Goal: Information Seeking & Learning: Learn about a topic

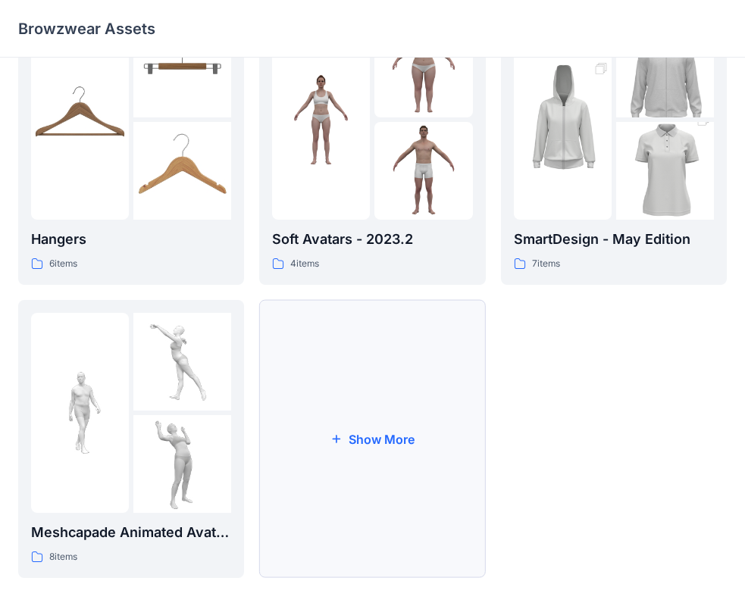
scroll to position [376, 0]
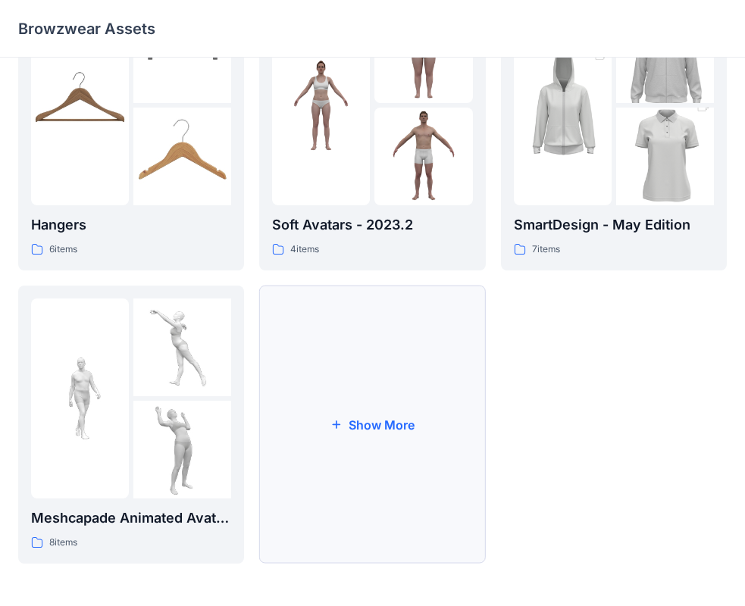
click at [369, 456] on button "Show More" at bounding box center [372, 425] width 226 height 278
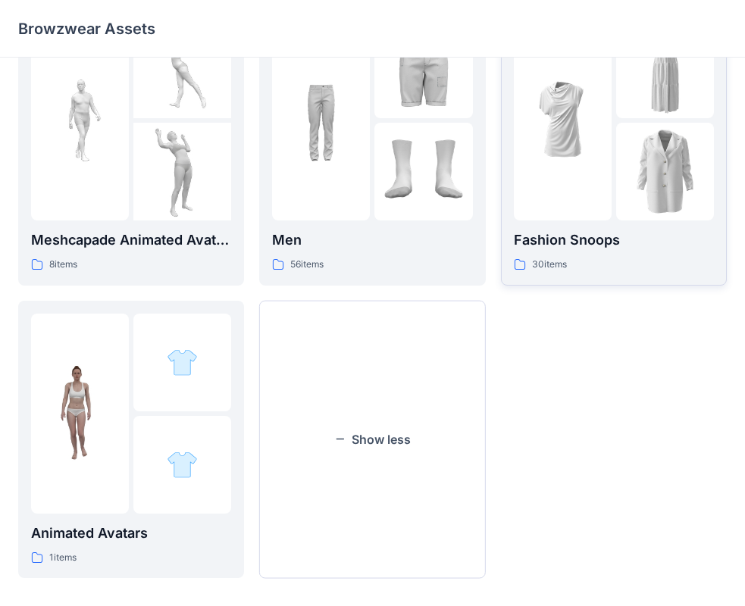
scroll to position [669, 0]
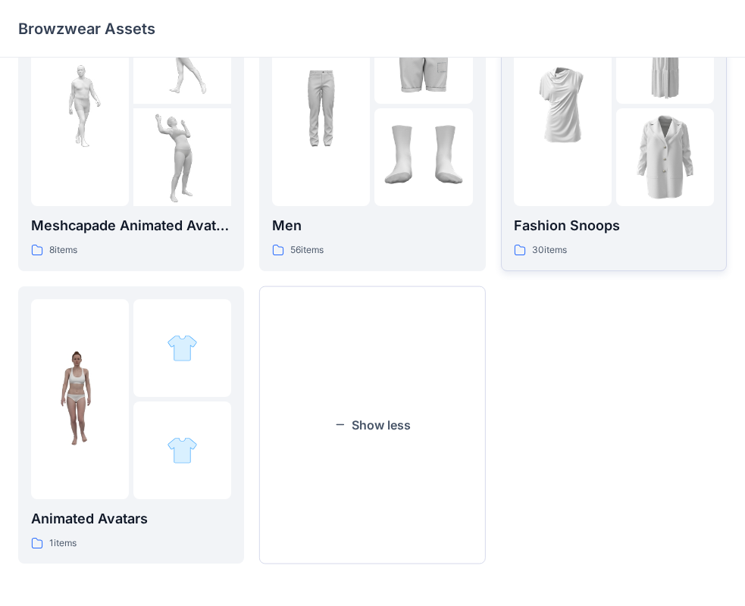
click at [604, 209] on div "Fashion Snoops 30 items" at bounding box center [614, 132] width 200 height 252
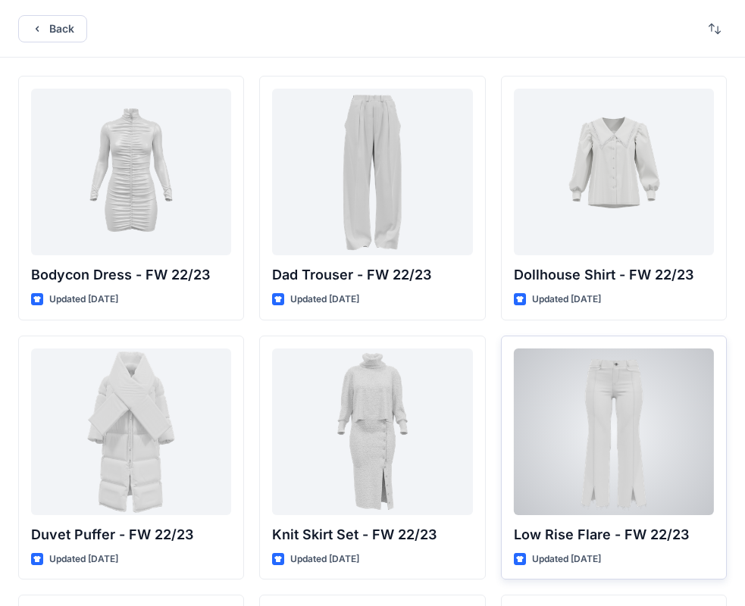
click at [669, 437] on div at bounding box center [614, 431] width 200 height 167
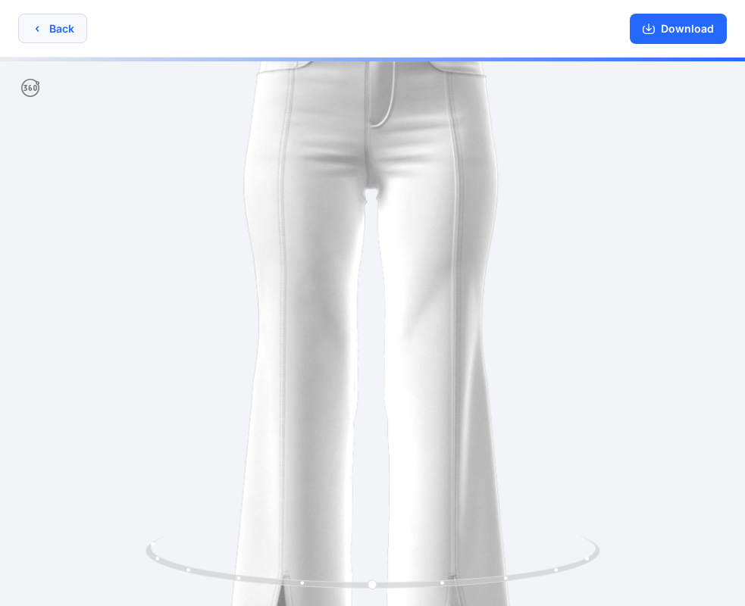
click at [48, 34] on button "Back" at bounding box center [52, 29] width 69 height 30
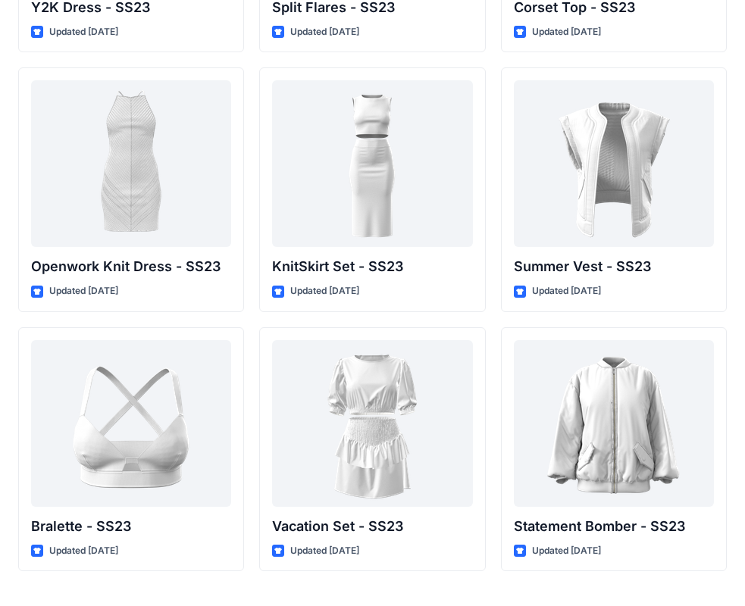
scroll to position [1575, 0]
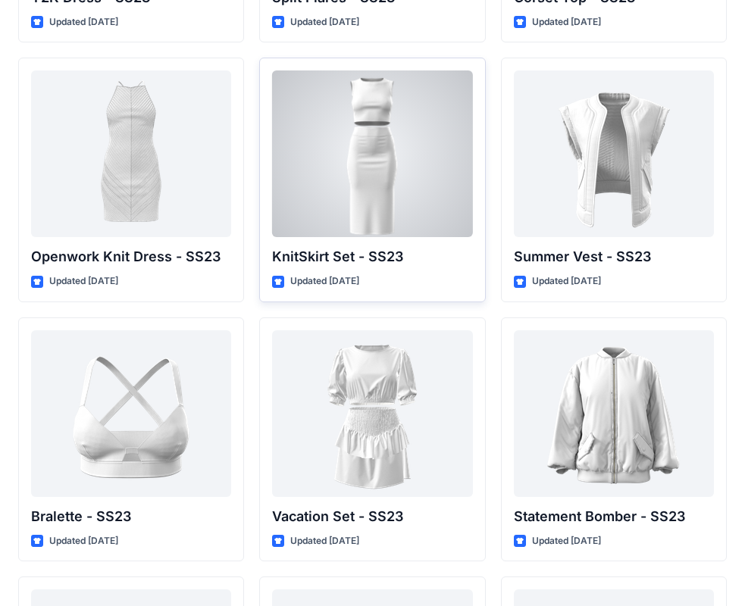
click at [401, 149] on div at bounding box center [372, 153] width 200 height 167
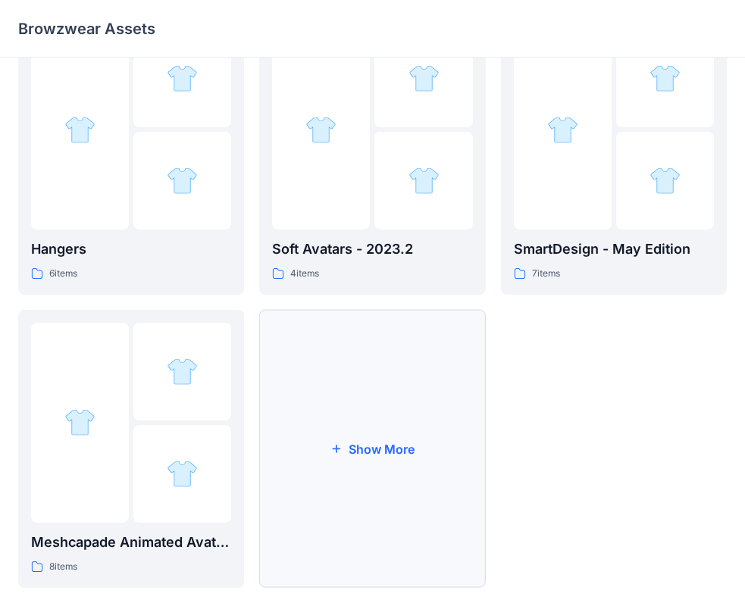
scroll to position [376, 0]
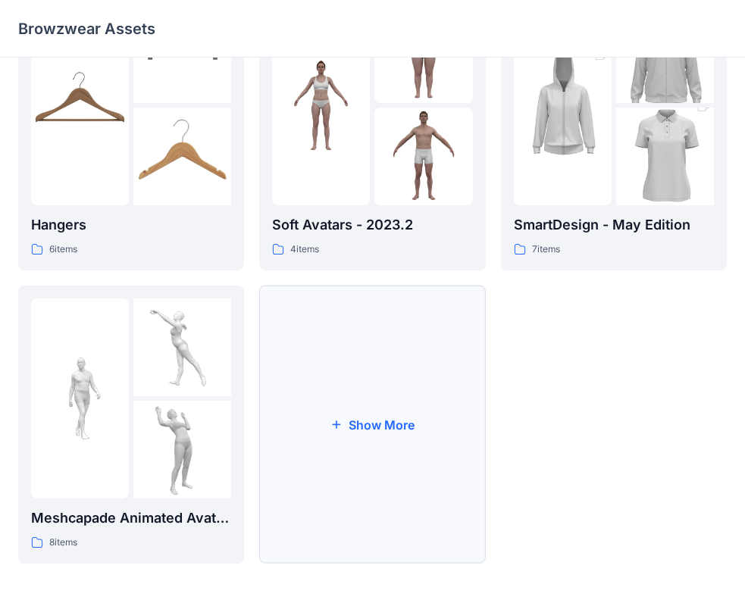
click at [336, 411] on button "Show More" at bounding box center [372, 425] width 226 height 278
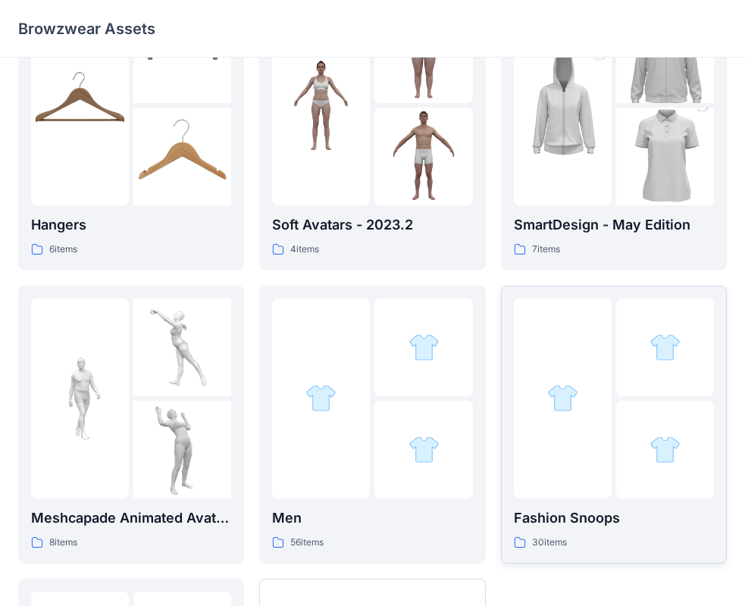
click at [634, 434] on div at bounding box center [665, 450] width 98 height 98
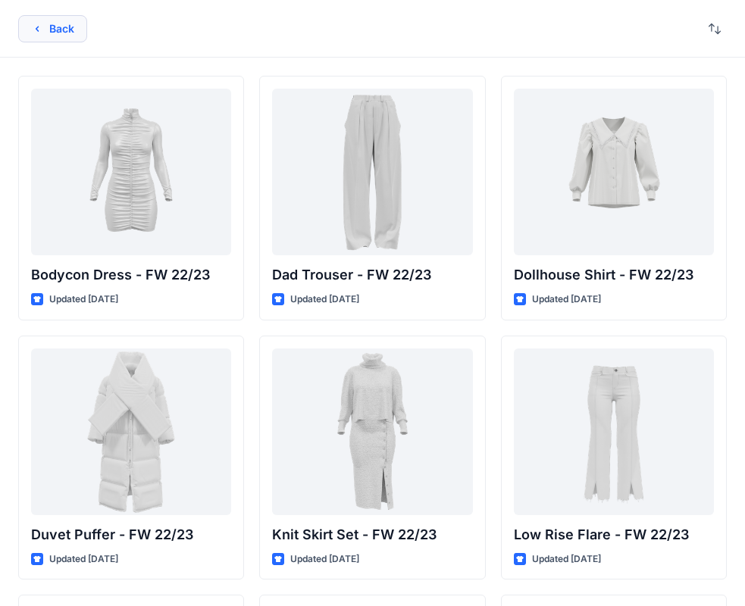
click at [61, 24] on button "Back" at bounding box center [52, 28] width 69 height 27
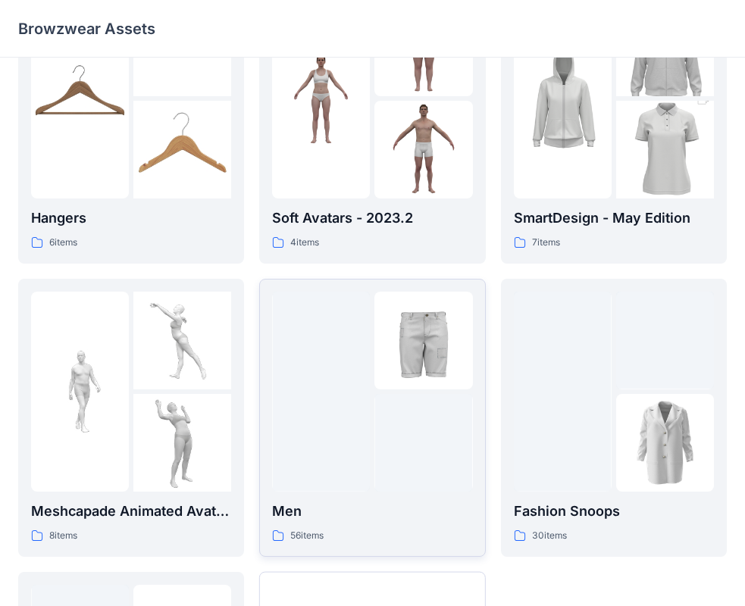
scroll to position [669, 0]
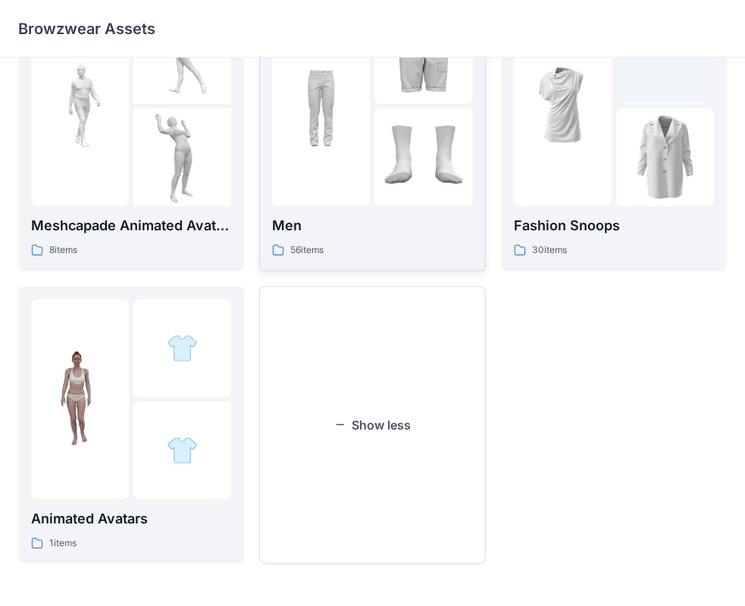
click at [386, 226] on p "Men" at bounding box center [372, 225] width 200 height 21
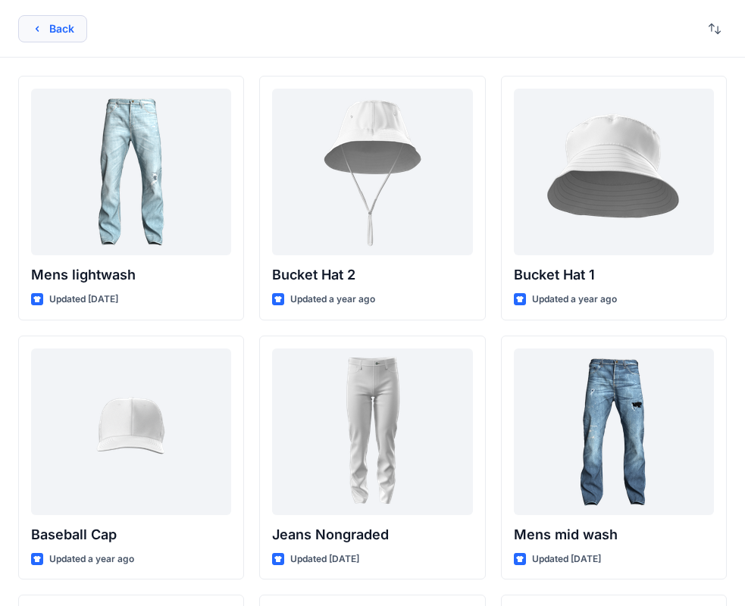
click at [73, 37] on button "Back" at bounding box center [52, 28] width 69 height 27
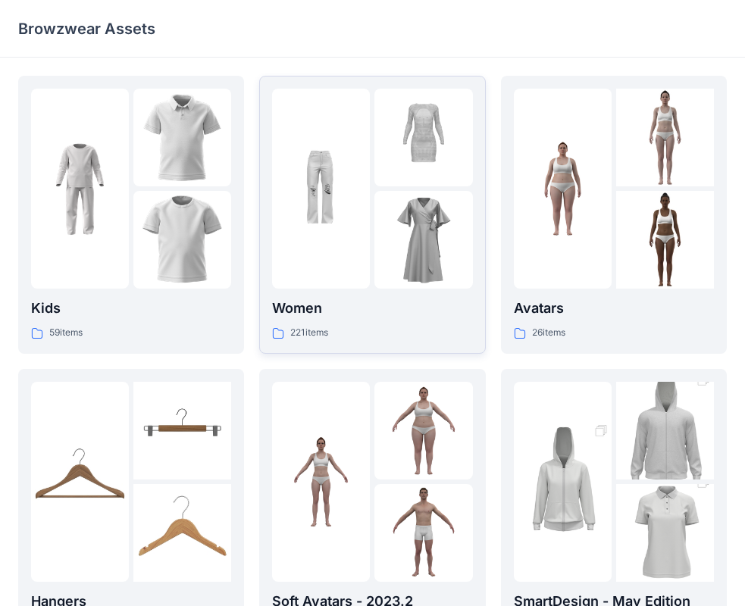
click at [309, 271] on div at bounding box center [321, 189] width 98 height 200
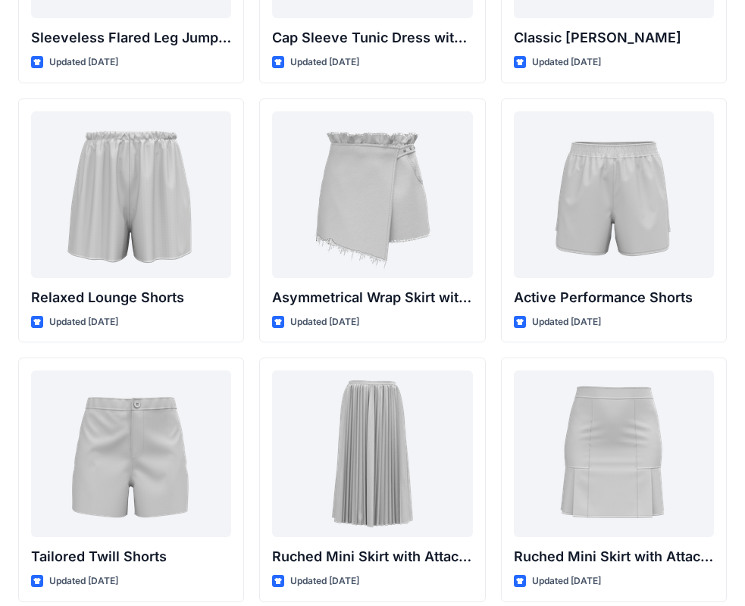
scroll to position [3623, 0]
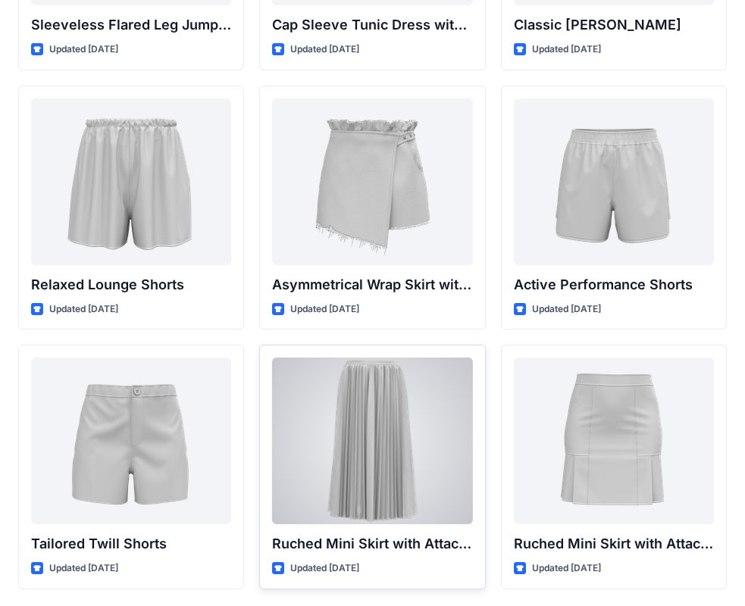
click at [376, 395] on div at bounding box center [372, 441] width 200 height 167
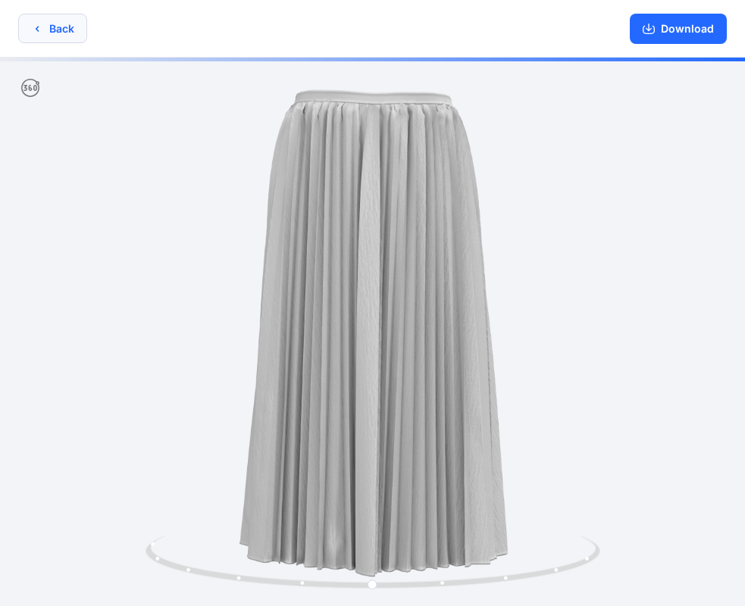
click at [60, 35] on button "Back" at bounding box center [52, 29] width 69 height 30
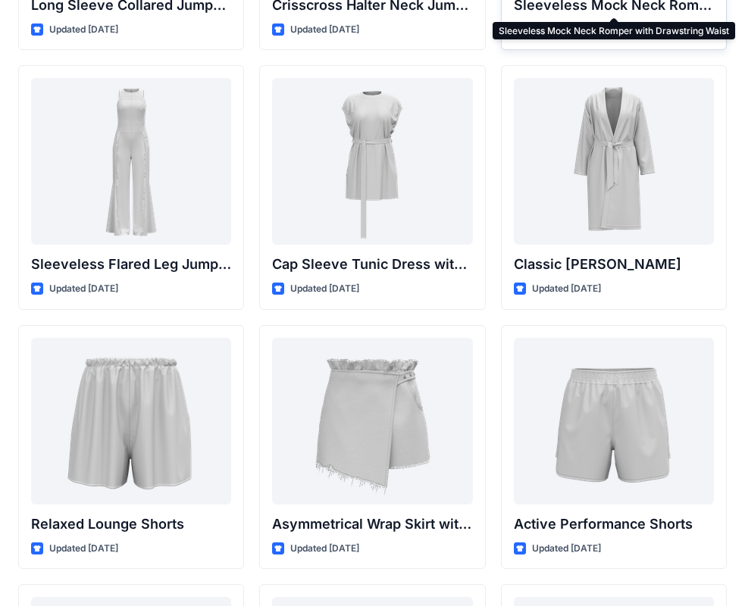
scroll to position [3679, 0]
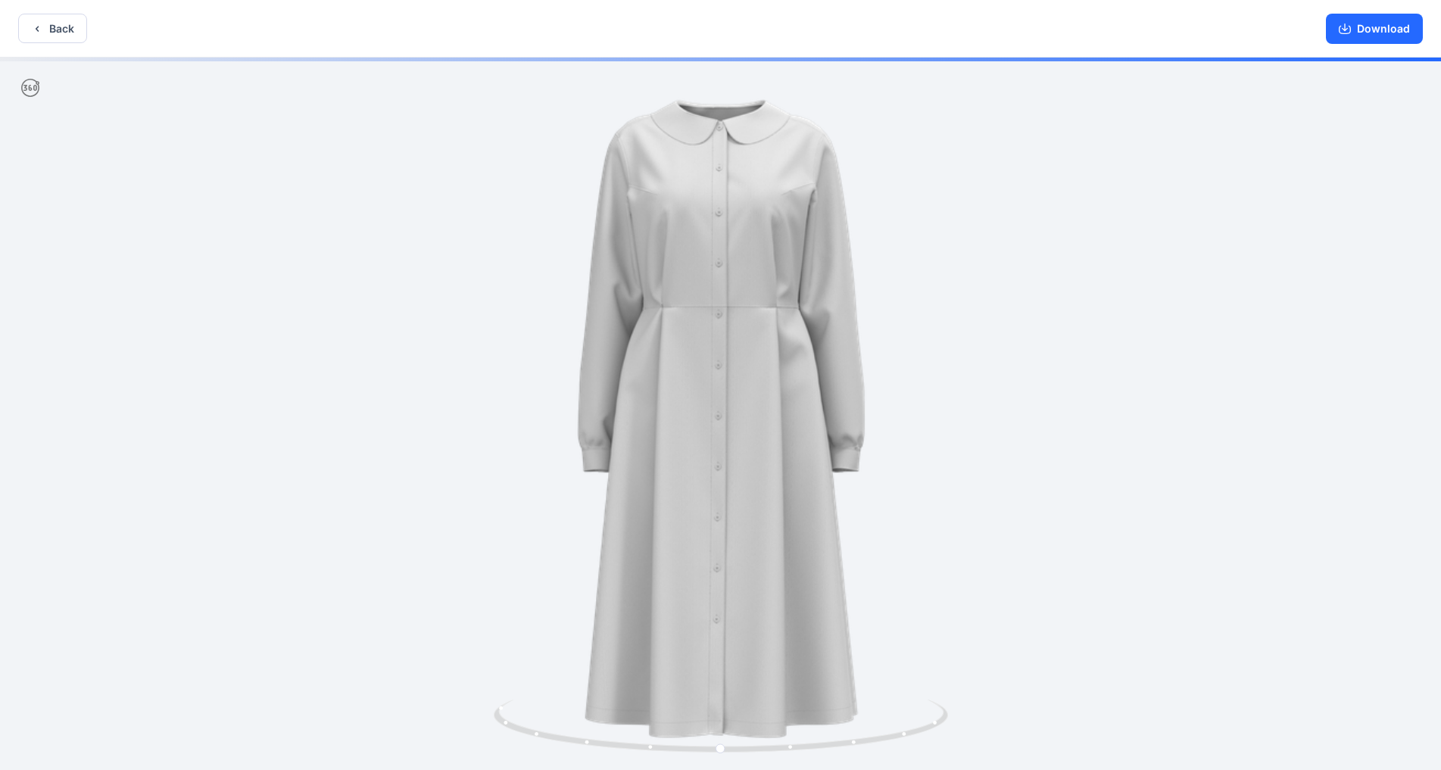
click at [61, 48] on div "Back Download" at bounding box center [720, 29] width 1441 height 58
click at [64, 38] on button "Back" at bounding box center [52, 29] width 69 height 30
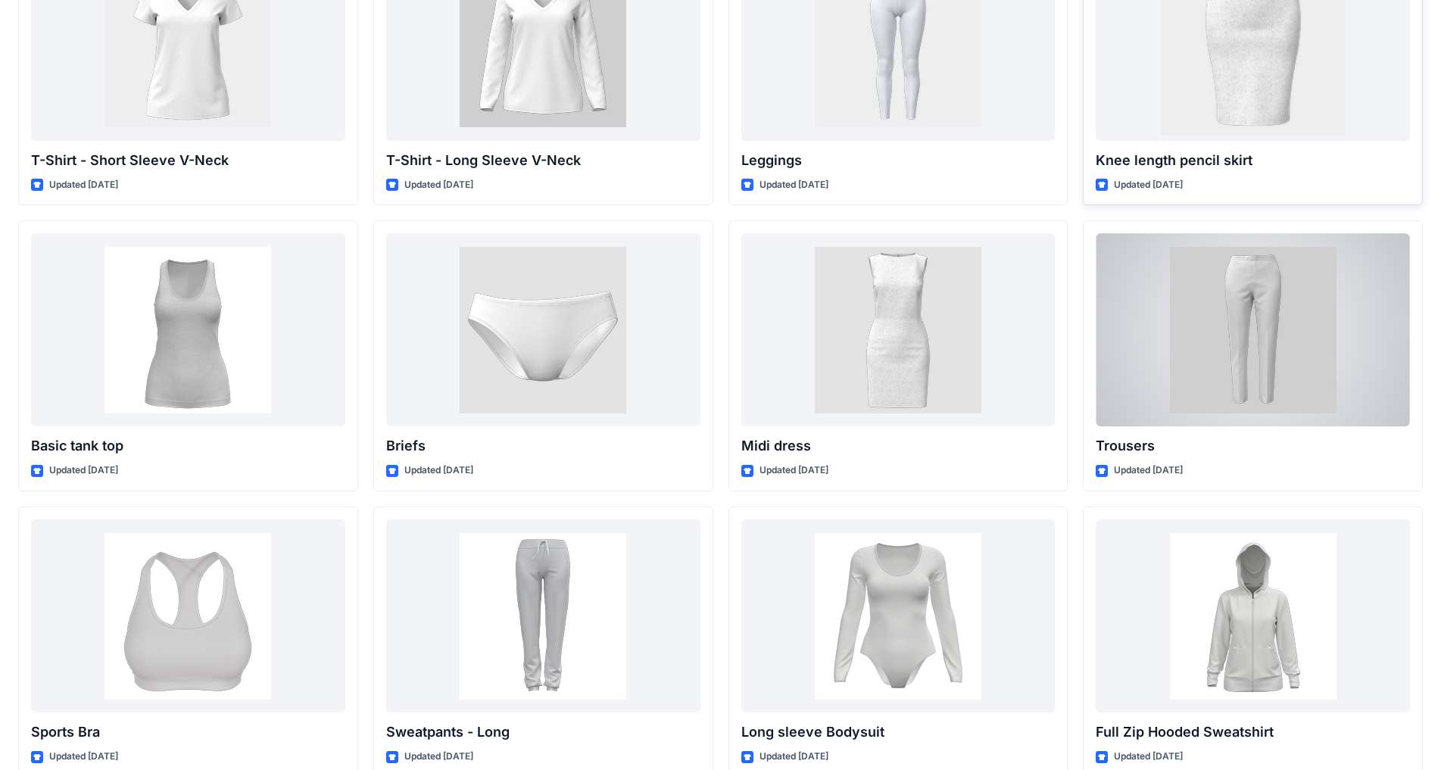
scroll to position [10173, 0]
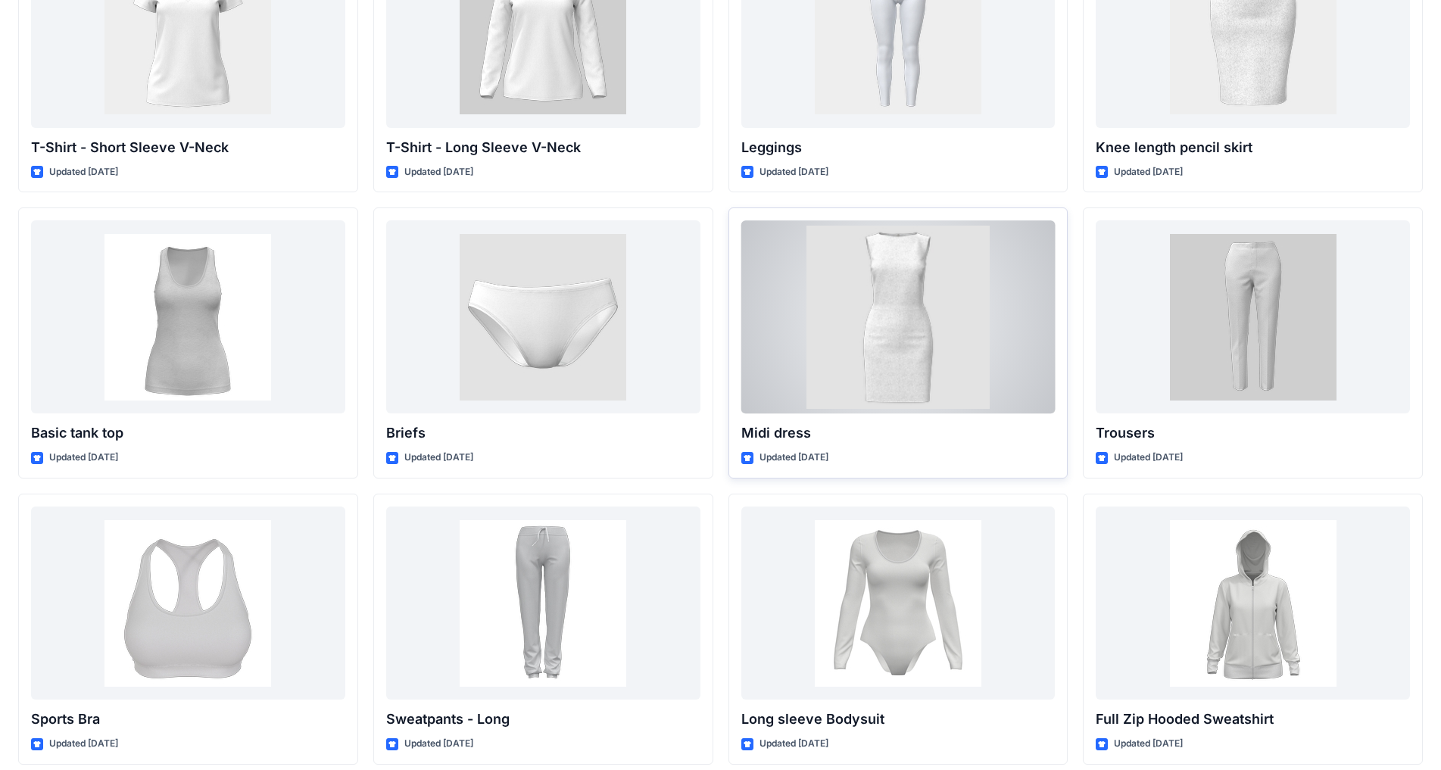
click at [757, 330] on div at bounding box center [899, 316] width 314 height 193
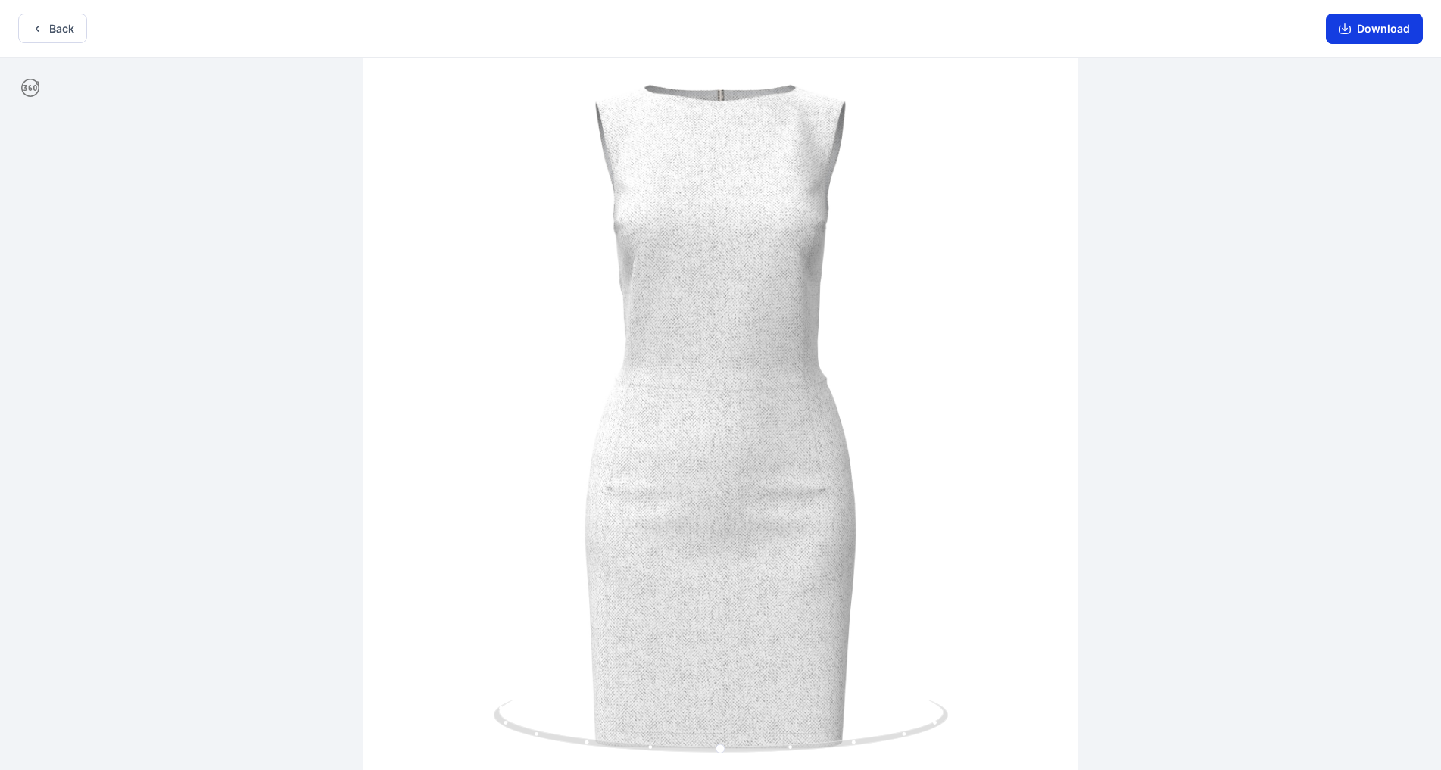
click at [757, 34] on icon "button" at bounding box center [1345, 30] width 12 height 8
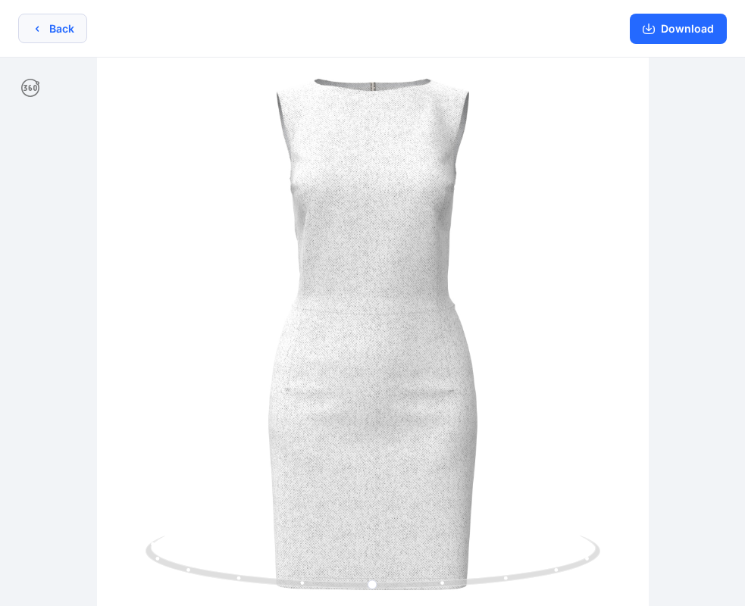
click at [63, 30] on button "Back" at bounding box center [52, 29] width 69 height 30
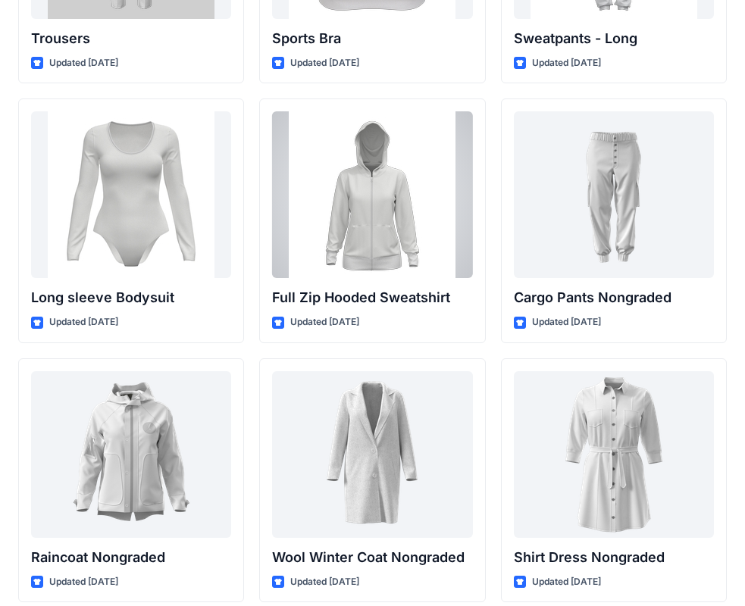
scroll to position [13019, 0]
